Goal: Information Seeking & Learning: Learn about a topic

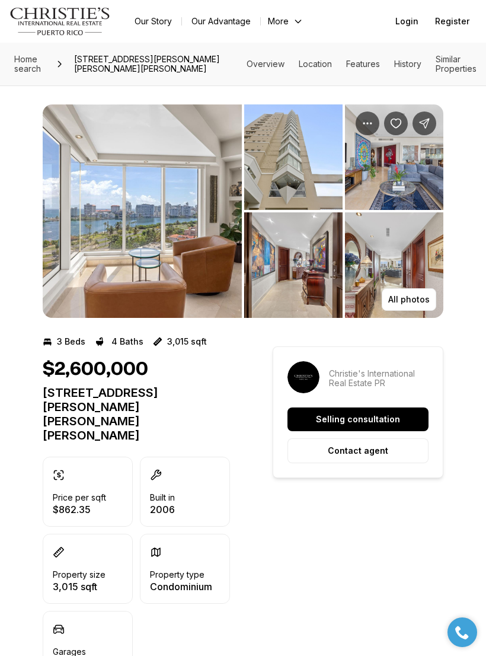
click at [94, 276] on img "View image gallery" at bounding box center [142, 210] width 199 height 213
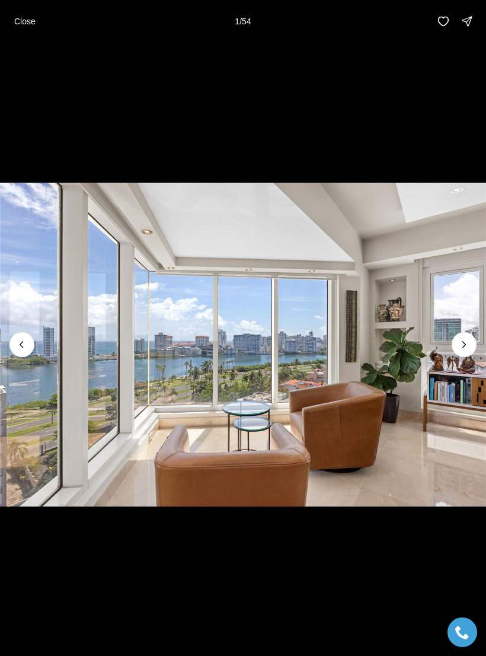
click at [469, 345] on icon "Next slide" at bounding box center [464, 345] width 12 height 12
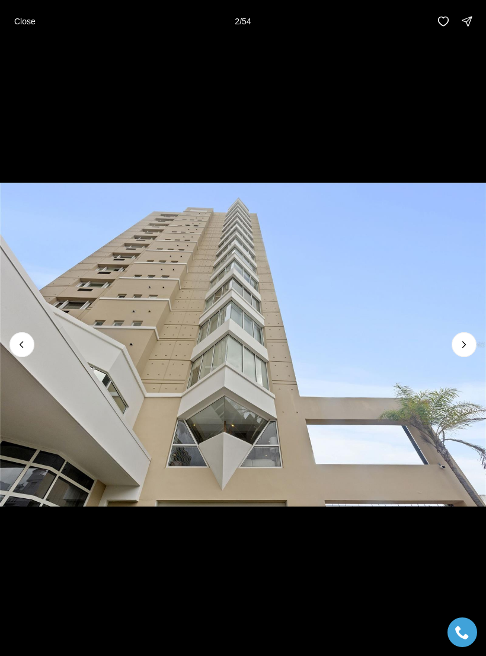
click at [468, 339] on icon "Next slide" at bounding box center [464, 345] width 12 height 12
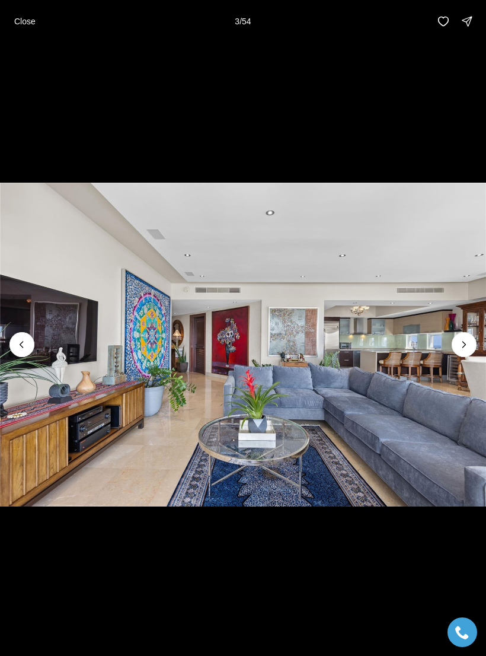
click at [470, 339] on icon "Next slide" at bounding box center [464, 345] width 12 height 12
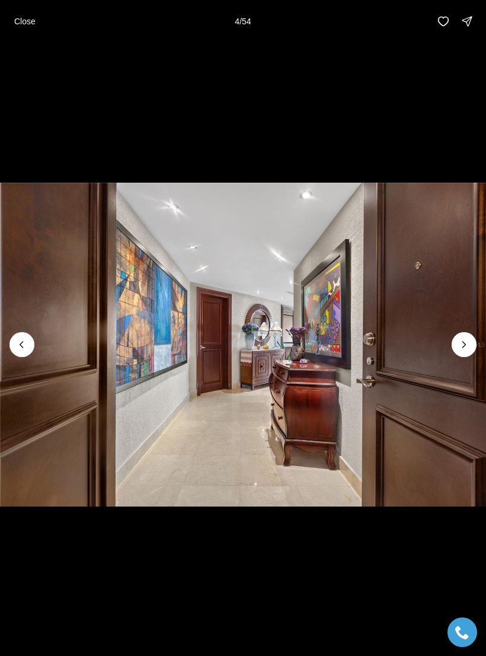
click at [469, 342] on icon "Next slide" at bounding box center [464, 345] width 12 height 12
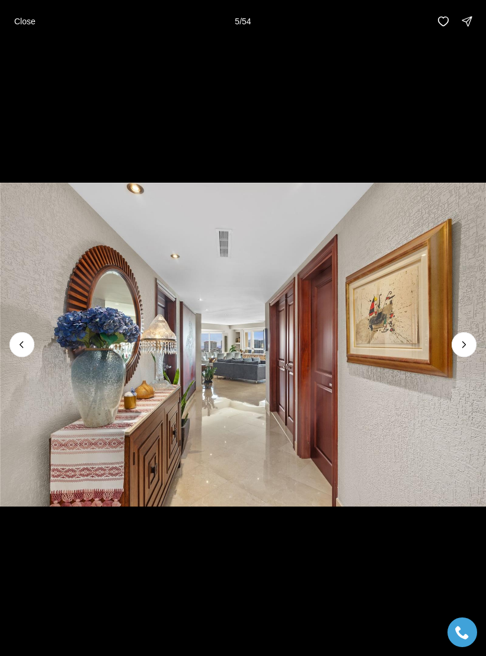
click at [468, 342] on icon "Next slide" at bounding box center [464, 345] width 12 height 12
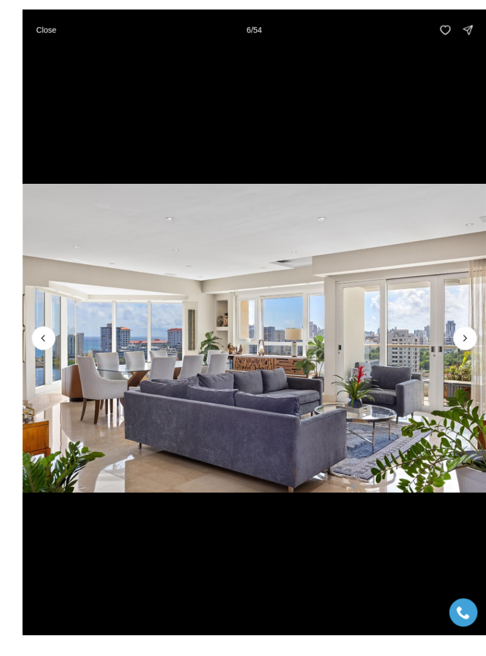
scroll to position [1, 0]
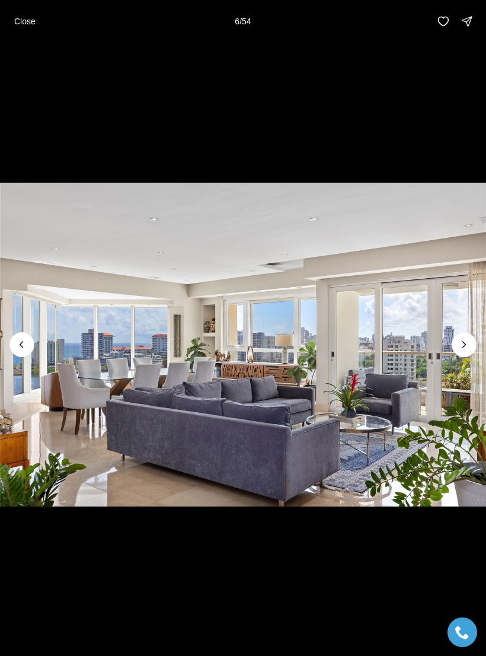
click at [467, 350] on icon "Next slide" at bounding box center [464, 345] width 12 height 12
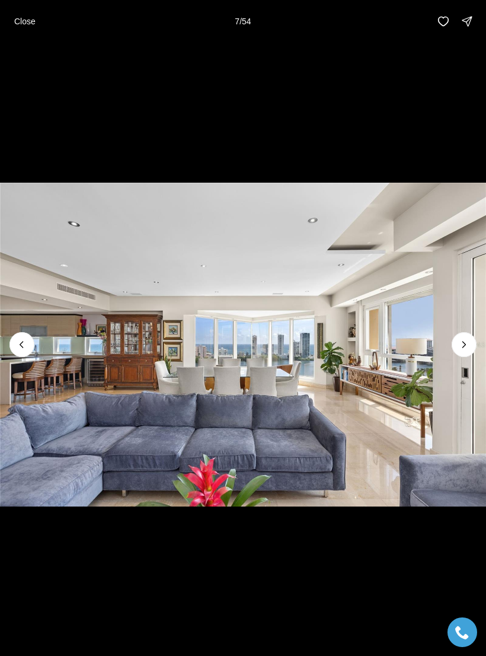
click at [468, 350] on icon "Next slide" at bounding box center [464, 345] width 12 height 12
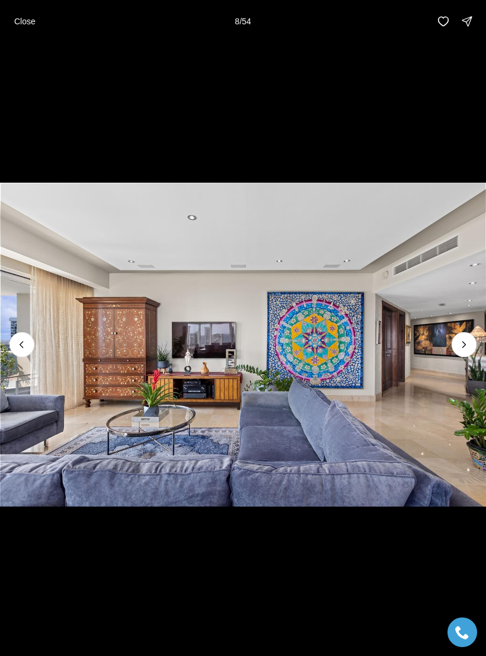
click at [467, 350] on icon "Next slide" at bounding box center [464, 345] width 12 height 12
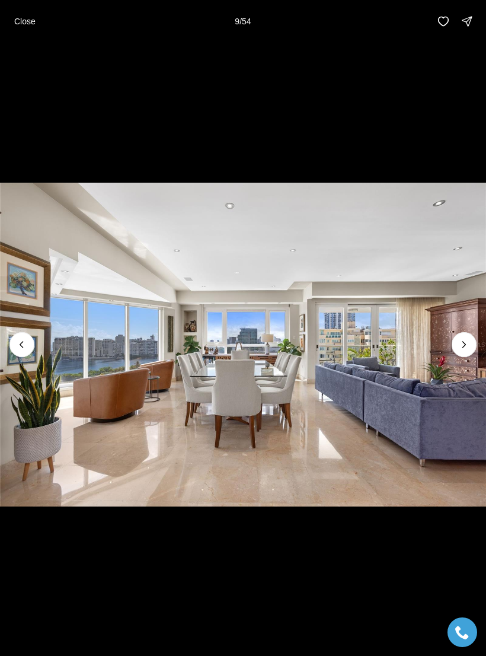
scroll to position [0, 0]
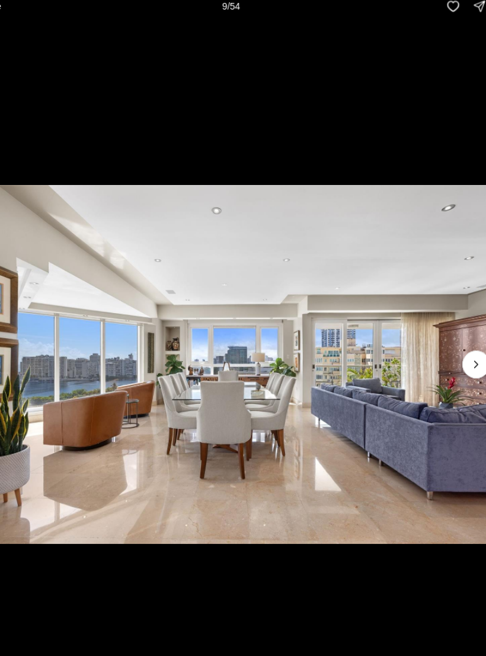
click at [458, 339] on icon "Next slide" at bounding box center [464, 345] width 12 height 12
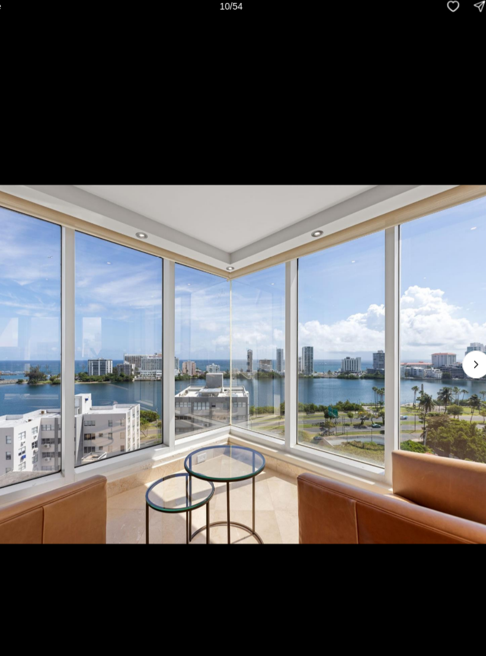
click at [458, 339] on icon "Next slide" at bounding box center [464, 345] width 12 height 12
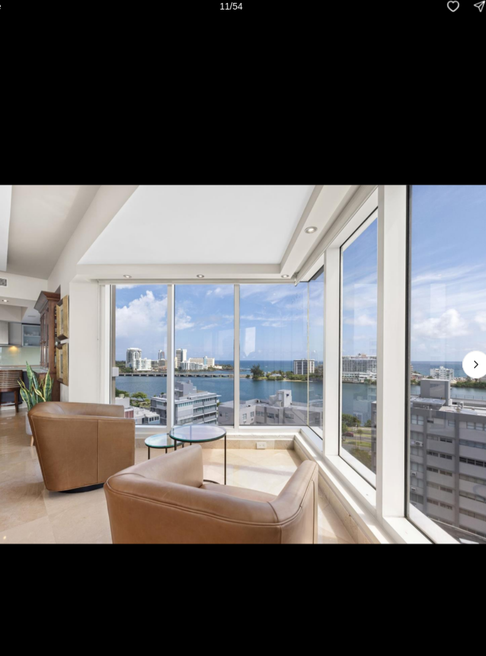
click at [458, 339] on icon "Next slide" at bounding box center [464, 345] width 12 height 12
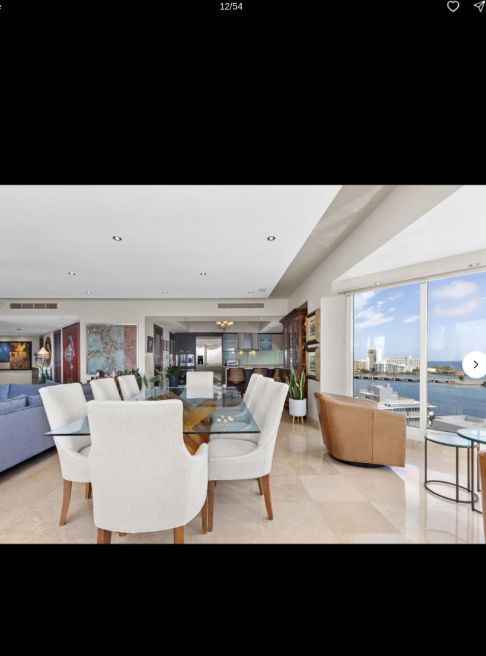
click at [458, 339] on icon "Next slide" at bounding box center [464, 345] width 12 height 12
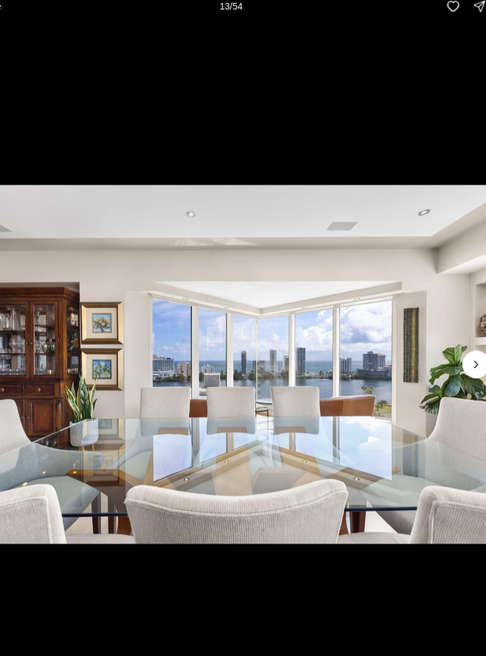
click at [458, 339] on icon "Next slide" at bounding box center [464, 345] width 12 height 12
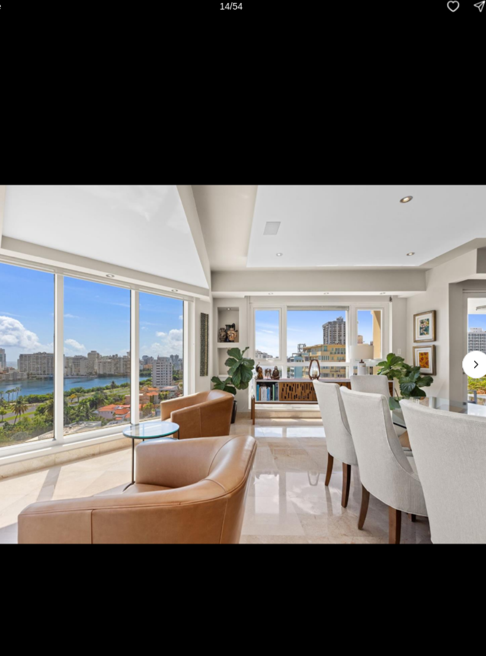
click at [458, 339] on icon "Next slide" at bounding box center [464, 345] width 12 height 12
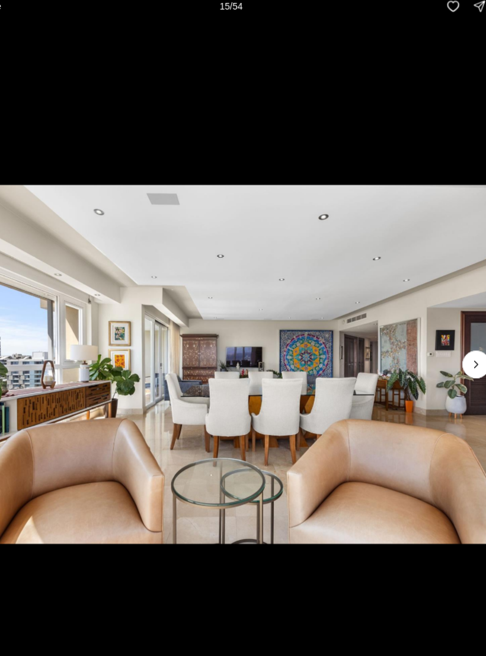
click at [458, 339] on icon "Next slide" at bounding box center [464, 345] width 12 height 12
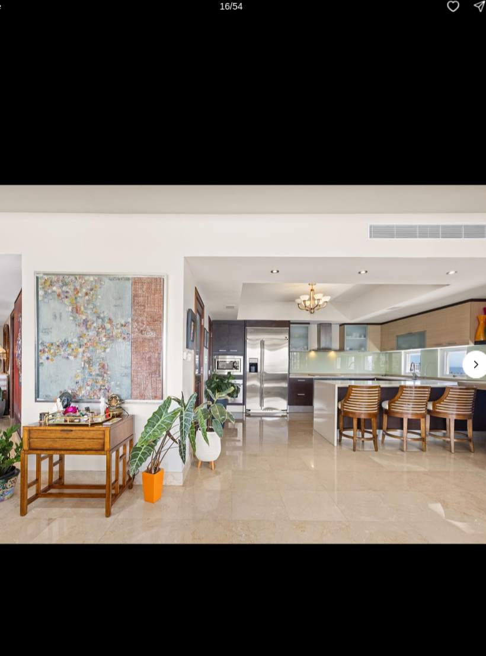
click at [458, 339] on icon "Next slide" at bounding box center [464, 345] width 12 height 12
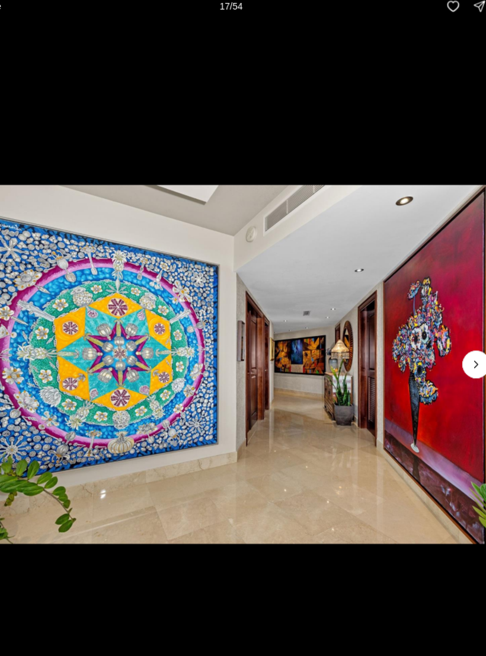
click at [452, 334] on button "Next slide" at bounding box center [464, 344] width 25 height 25
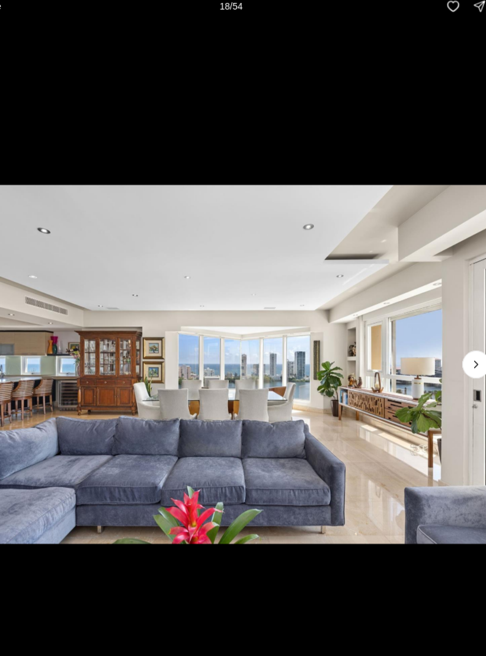
click at [452, 335] on button "Next slide" at bounding box center [464, 344] width 25 height 25
